Goal: Task Accomplishment & Management: Manage account settings

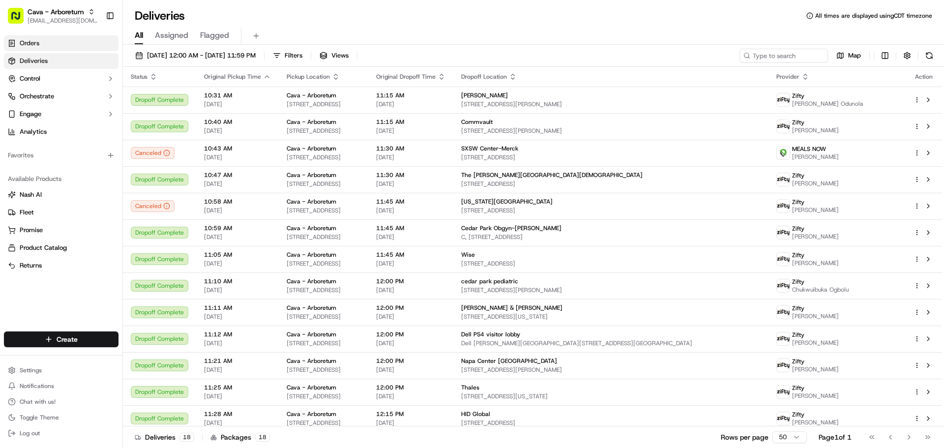
click at [62, 43] on link "Orders" at bounding box center [61, 43] width 115 height 16
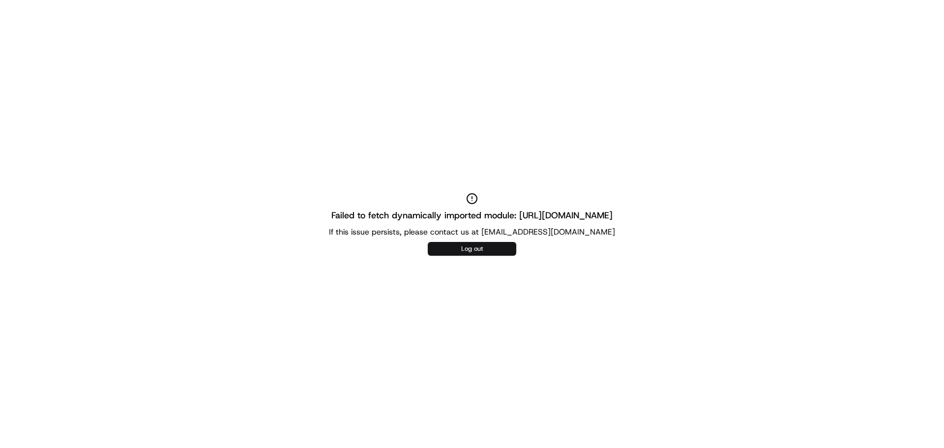
click at [457, 248] on button "Log out" at bounding box center [472, 249] width 89 height 14
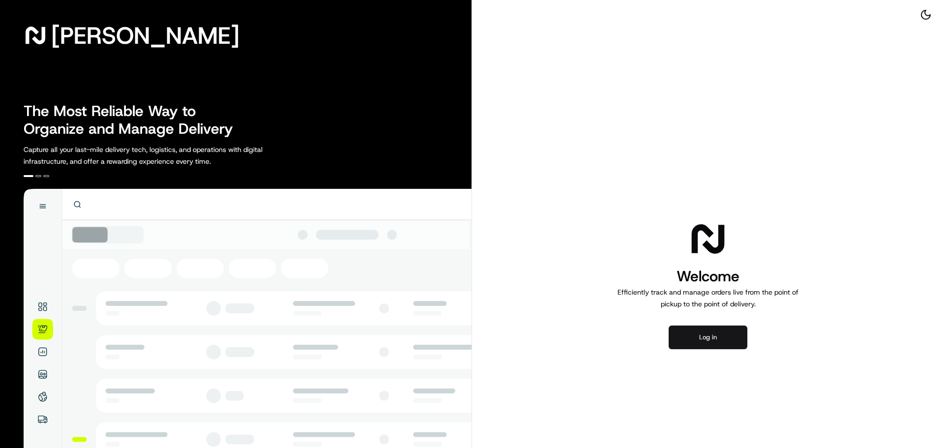
click at [685, 340] on button "Log in" at bounding box center [708, 338] width 79 height 24
